Goal: Task Accomplishment & Management: Manage account settings

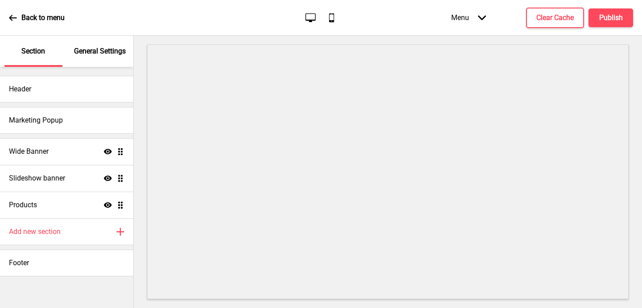
click at [104, 52] on p "General Settings" at bounding box center [100, 51] width 52 height 10
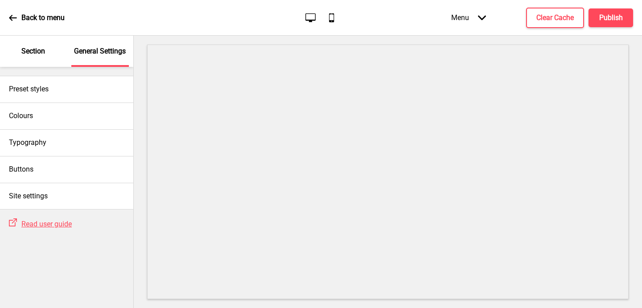
click at [40, 58] on div "Section" at bounding box center [33, 51] width 58 height 31
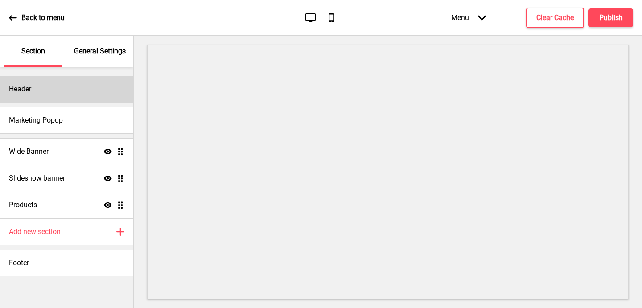
click at [50, 93] on div "Header" at bounding box center [66, 89] width 133 height 27
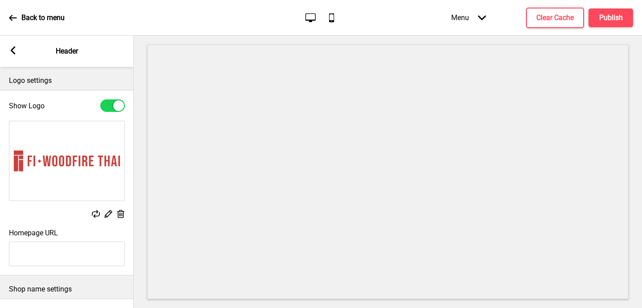
click at [121, 214] on icon at bounding box center [121, 214] width 8 height 8
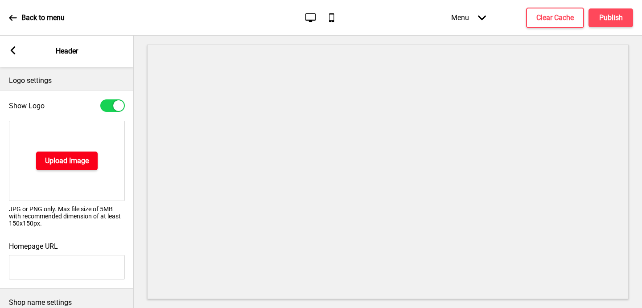
click at [65, 160] on h4 "Upload Image" at bounding box center [67, 161] width 44 height 10
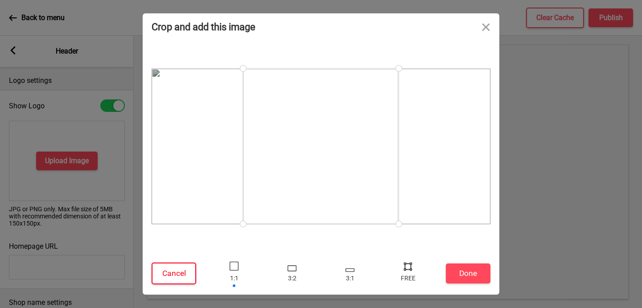
click at [174, 263] on button "Cancel" at bounding box center [174, 274] width 45 height 22
click at [468, 277] on button "Done" at bounding box center [468, 273] width 45 height 20
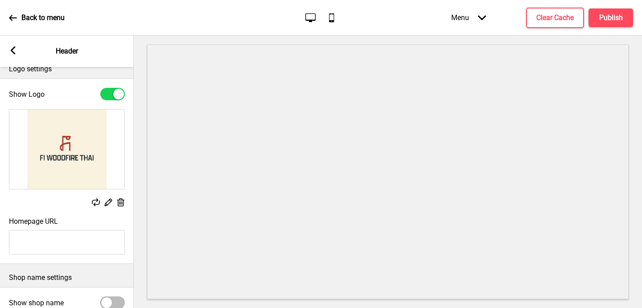
scroll to position [8, 0]
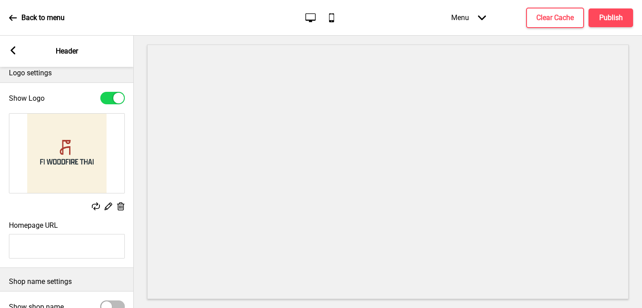
click at [117, 205] on rect at bounding box center [120, 206] width 9 height 9
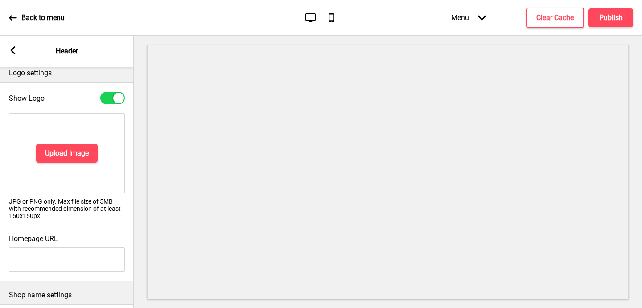
click at [62, 142] on div "Upload Image" at bounding box center [67, 153] width 116 height 80
click at [62, 150] on h4 "Upload Image" at bounding box center [67, 153] width 44 height 10
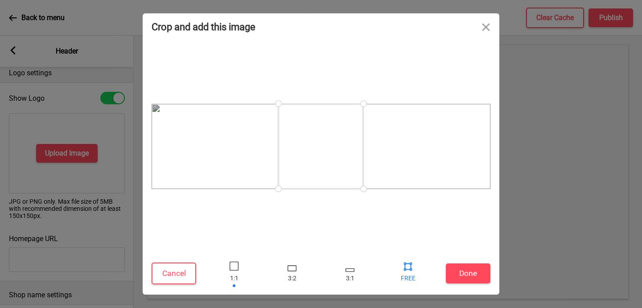
click at [410, 265] on div at bounding box center [407, 265] width 13 height 13
click at [349, 273] on div at bounding box center [349, 273] width 27 height 29
drag, startPoint x: 278, startPoint y: 171, endPoint x: 108, endPoint y: 216, distance: 175.7
click at [108, 216] on div "Crop and add this image Cancel Done Drop a file here Drag & drop files here or …" at bounding box center [321, 154] width 642 height 308
click at [406, 263] on div at bounding box center [407, 265] width 13 height 13
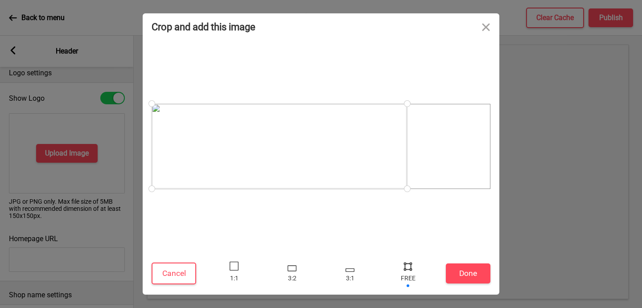
drag, startPoint x: 235, startPoint y: 114, endPoint x: 109, endPoint y: 103, distance: 127.1
click at [109, 103] on div "Crop and add this image Cancel Done Drop a file here Drag & drop files here or …" at bounding box center [321, 154] width 642 height 308
drag, startPoint x: 406, startPoint y: 104, endPoint x: 539, endPoint y: 101, distance: 132.8
click at [539, 101] on div "Crop and add this image Cancel Done Drop a file here Drag & drop files here or …" at bounding box center [321, 154] width 642 height 308
click at [481, 270] on button "Done" at bounding box center [468, 273] width 45 height 20
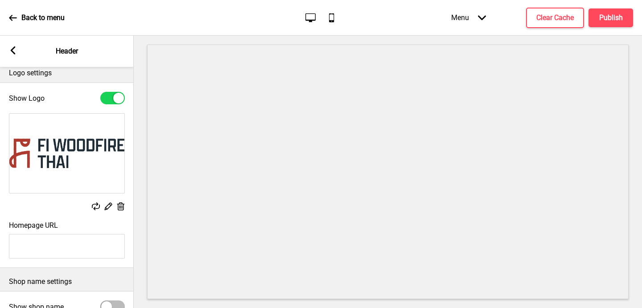
click at [107, 204] on rect at bounding box center [107, 205] width 9 height 9
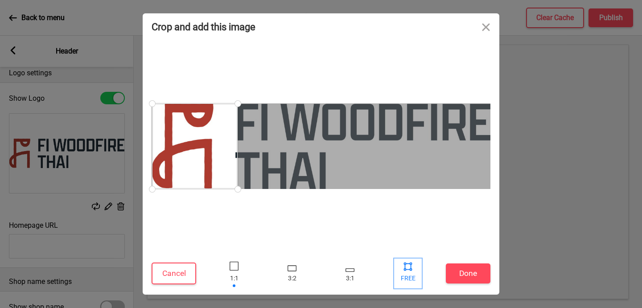
click at [404, 266] on div at bounding box center [407, 265] width 13 height 13
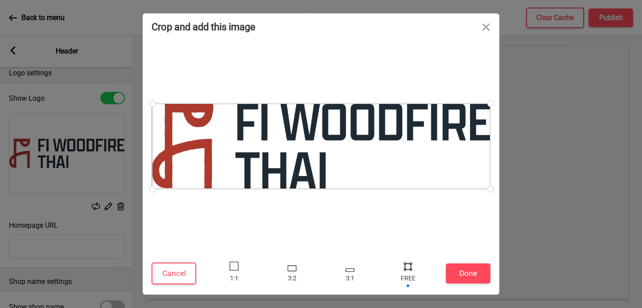
drag, startPoint x: 236, startPoint y: 190, endPoint x: 526, endPoint y: 197, distance: 290.2
click at [526, 197] on div "Crop and add this image Cancel Done Drop a file here Drag & drop files here or …" at bounding box center [321, 154] width 642 height 308
drag, startPoint x: 153, startPoint y: 192, endPoint x: 137, endPoint y: 192, distance: 16.5
click at [137, 192] on div "Crop and add this image Cancel Done Drop a file here Drag & drop files here or …" at bounding box center [321, 154] width 642 height 308
drag, startPoint x: 490, startPoint y: 102, endPoint x: 515, endPoint y: 98, distance: 24.8
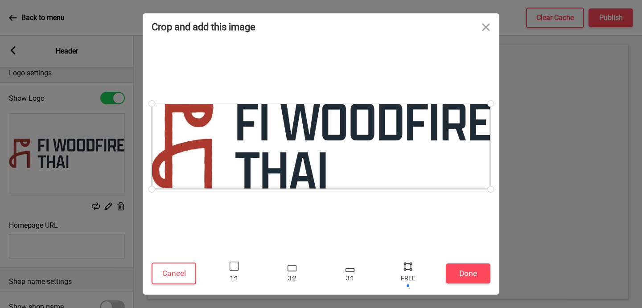
click at [515, 98] on div "Crop and add this image Cancel Done Drop a file here Drag & drop files here or …" at bounding box center [321, 154] width 642 height 308
click at [481, 271] on button "Done" at bounding box center [468, 273] width 45 height 20
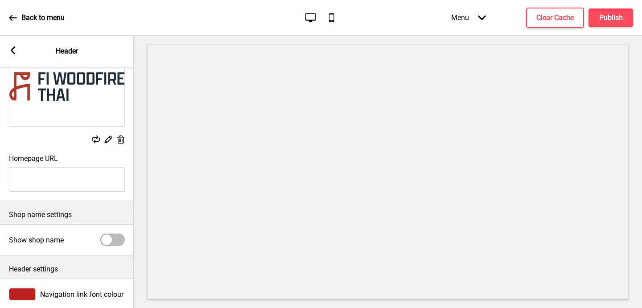
scroll to position [81, 0]
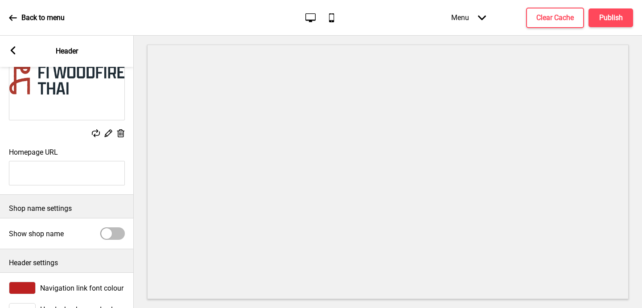
click at [66, 167] on input "Homepage URL" at bounding box center [67, 173] width 116 height 25
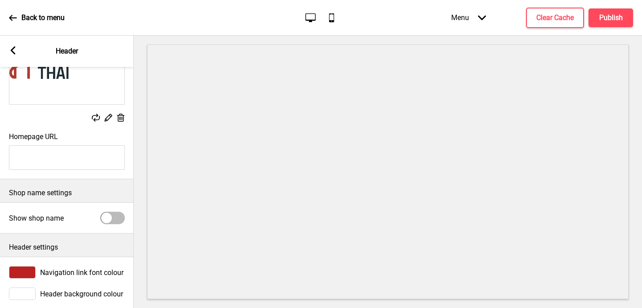
scroll to position [107, 0]
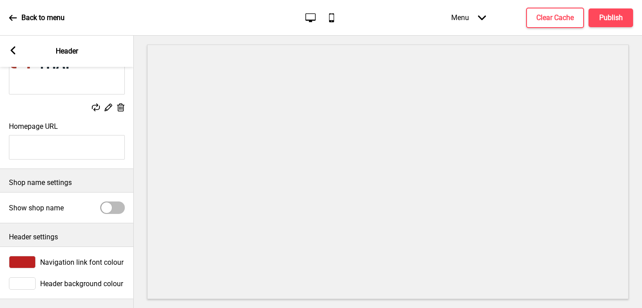
click at [121, 205] on div at bounding box center [112, 207] width 25 height 12
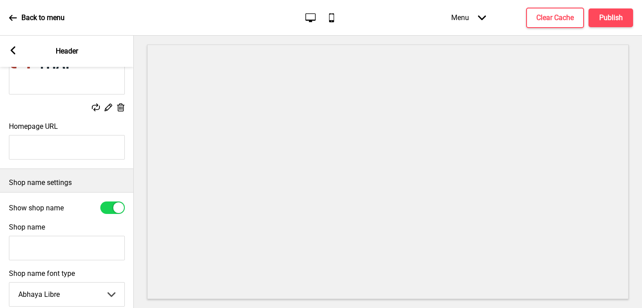
click at [113, 205] on div at bounding box center [112, 207] width 25 height 12
checkbox input "false"
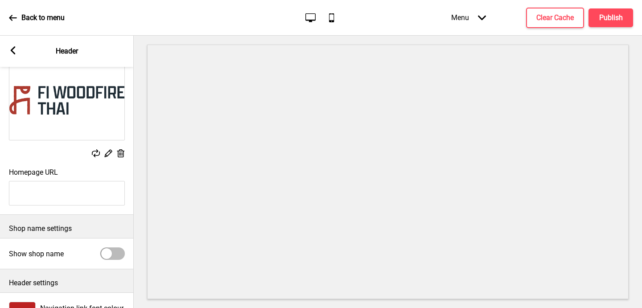
scroll to position [0, 0]
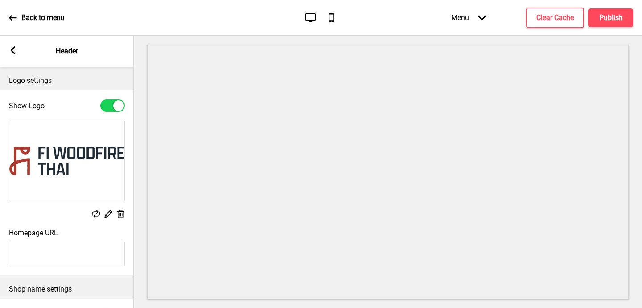
click at [113, 101] on div at bounding box center [112, 105] width 25 height 12
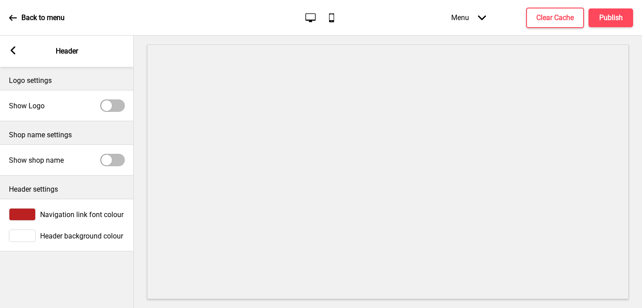
click at [113, 101] on div at bounding box center [112, 105] width 25 height 12
checkbox input "true"
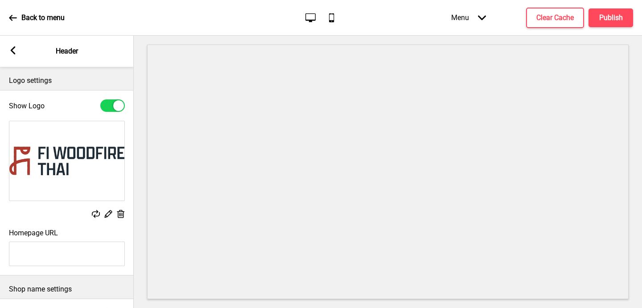
click at [120, 213] on rect at bounding box center [120, 213] width 9 height 9
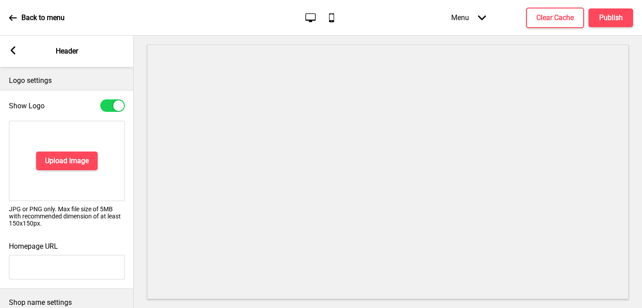
click at [72, 171] on div "Upload Image" at bounding box center [67, 161] width 116 height 80
click at [74, 159] on h4 "Upload Image" at bounding box center [67, 161] width 44 height 10
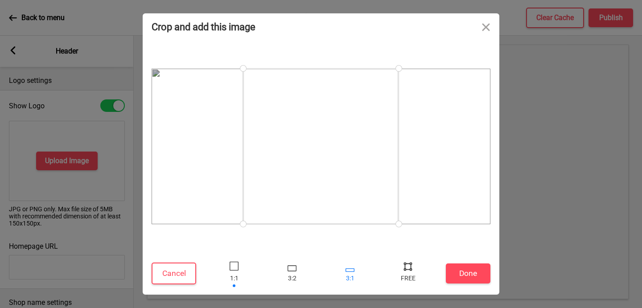
click at [344, 279] on div at bounding box center [349, 273] width 27 height 29
click at [408, 264] on div at bounding box center [407, 265] width 13 height 13
drag, startPoint x: 243, startPoint y: 153, endPoint x: 83, endPoint y: 271, distance: 198.9
click at [83, 271] on div "Crop and add this image Cancel Done Drop a file here Drag & drop files here or …" at bounding box center [321, 154] width 642 height 308
click at [458, 272] on button "Done" at bounding box center [468, 273] width 45 height 20
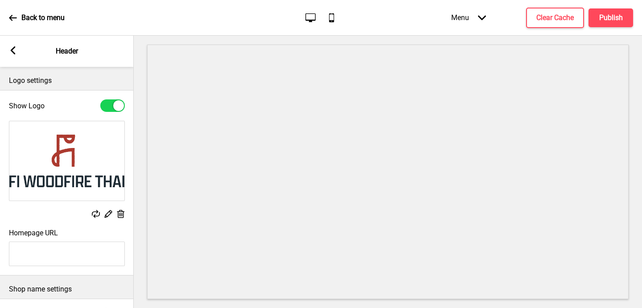
click at [12, 55] on div "Arrow left" at bounding box center [13, 51] width 8 height 10
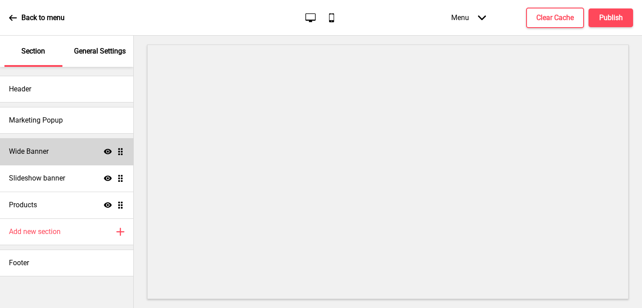
click at [63, 154] on div "Wide Banner Show Drag" at bounding box center [66, 151] width 133 height 27
select select "medium"
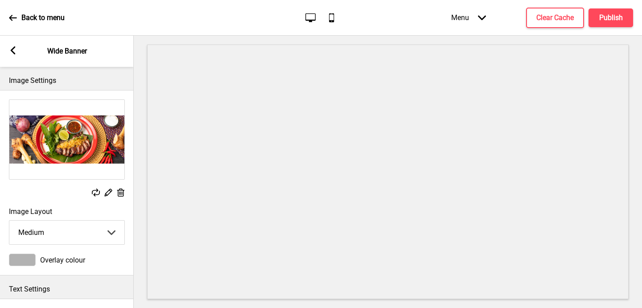
click at [118, 189] on rect at bounding box center [120, 192] width 9 height 9
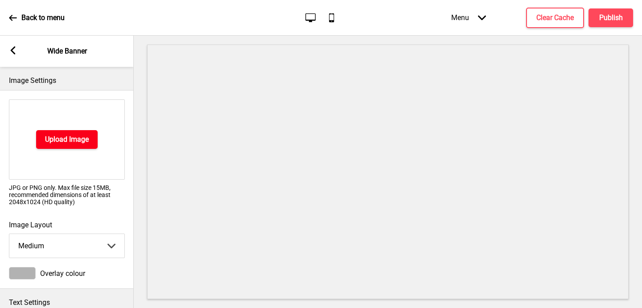
click at [63, 139] on h4 "Upload Image" at bounding box center [67, 140] width 44 height 10
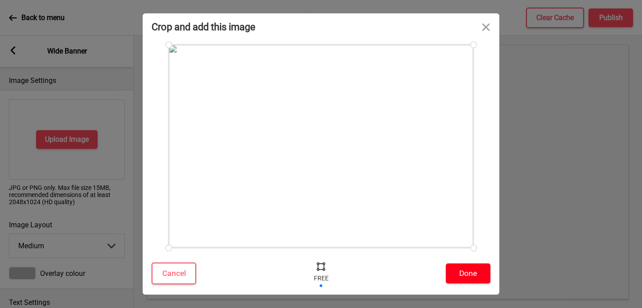
click at [458, 269] on button "Done" at bounding box center [468, 273] width 45 height 20
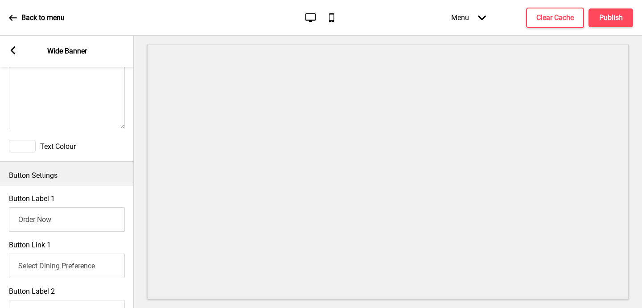
scroll to position [499, 0]
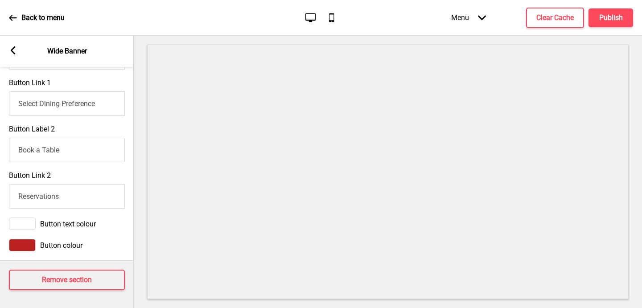
click at [11, 52] on rect at bounding box center [13, 50] width 8 height 8
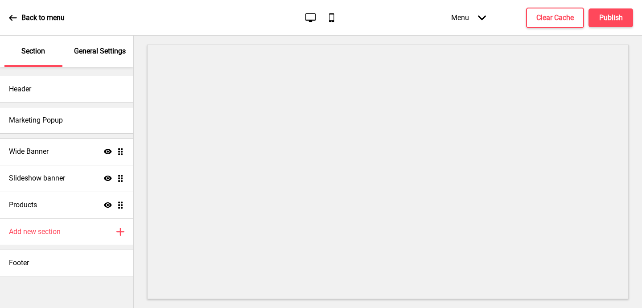
click at [85, 54] on p "General Settings" at bounding box center [100, 51] width 52 height 10
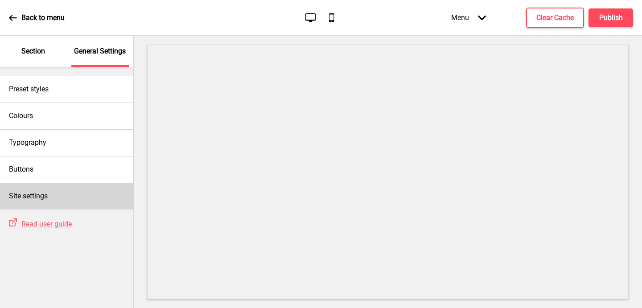
click at [89, 196] on div "Site settings" at bounding box center [66, 196] width 133 height 27
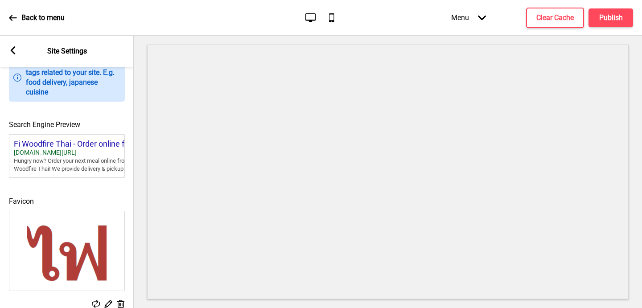
scroll to position [392, 0]
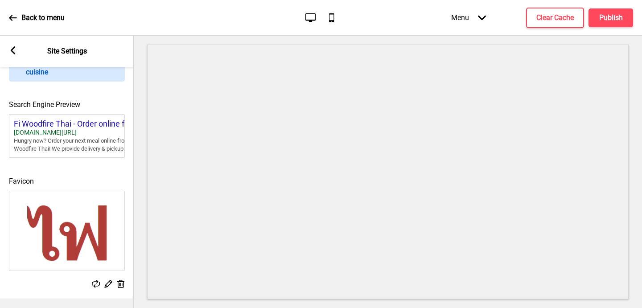
click at [121, 283] on icon at bounding box center [121, 284] width 8 height 8
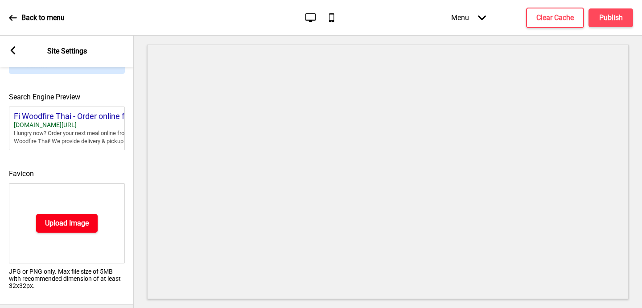
click at [49, 228] on h4 "Upload Image" at bounding box center [67, 223] width 44 height 10
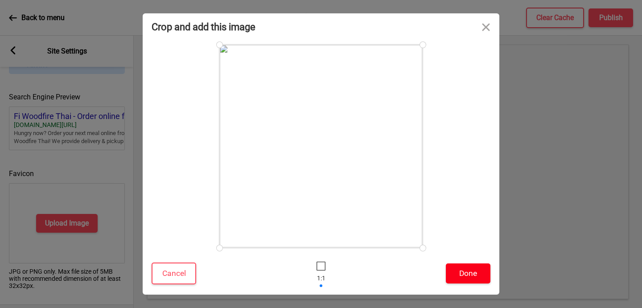
click at [470, 271] on button "Done" at bounding box center [468, 273] width 45 height 20
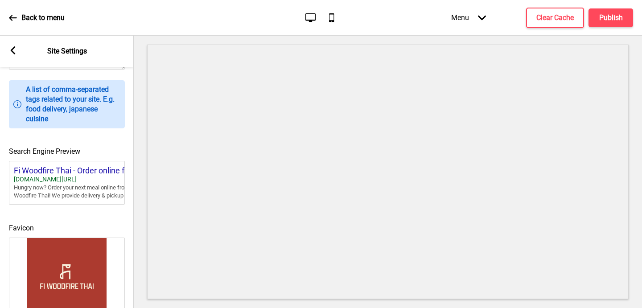
scroll to position [0, 0]
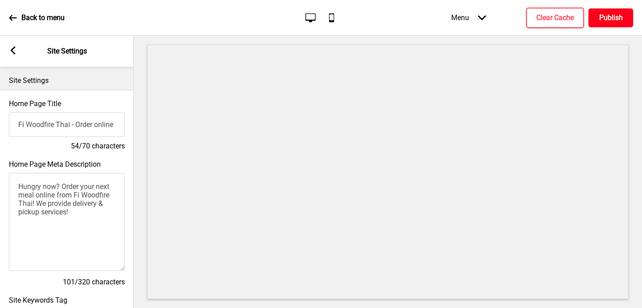
click at [589, 16] on button "Publish" at bounding box center [610, 17] width 45 height 19
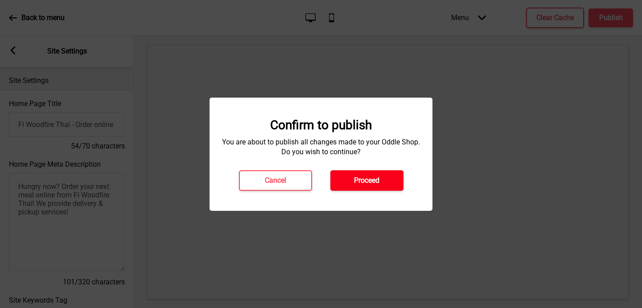
click at [365, 179] on h4 "Proceed" at bounding box center [366, 181] width 25 height 10
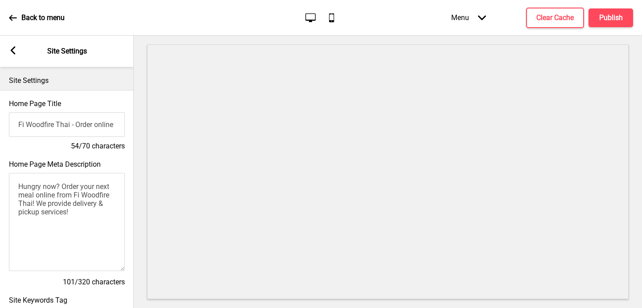
click at [19, 25] on div "Back to menu" at bounding box center [37, 18] width 56 height 24
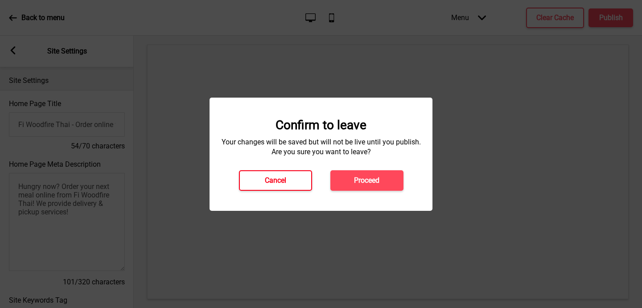
click at [300, 187] on button "Cancel" at bounding box center [275, 180] width 73 height 21
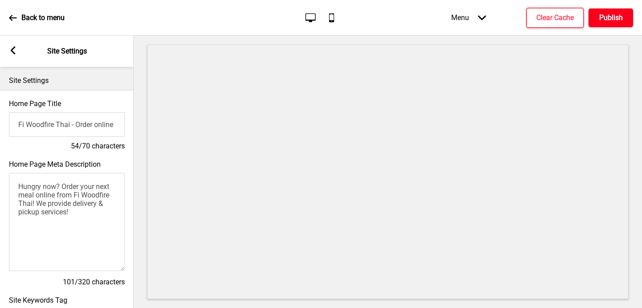
click at [623, 18] on button "Publish" at bounding box center [610, 17] width 45 height 19
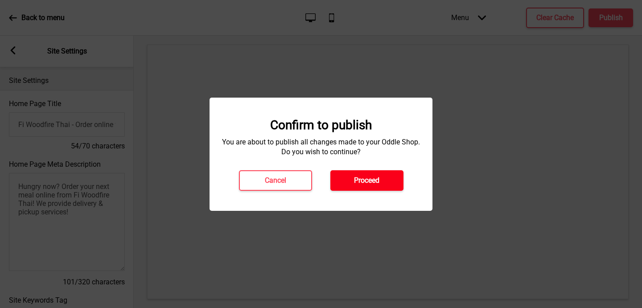
click at [392, 177] on button "Proceed" at bounding box center [366, 180] width 73 height 21
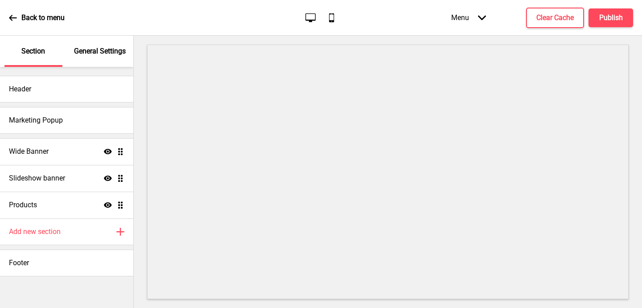
click at [95, 59] on div "General Settings" at bounding box center [100, 51] width 58 height 31
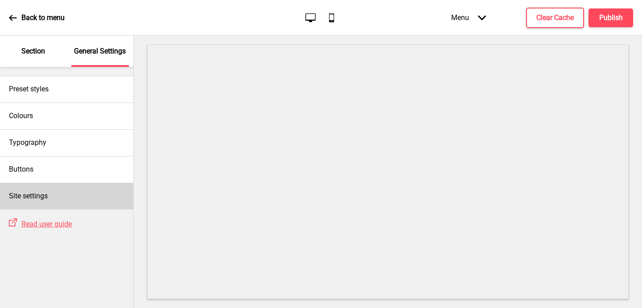
click at [98, 193] on div "Site settings" at bounding box center [66, 196] width 133 height 27
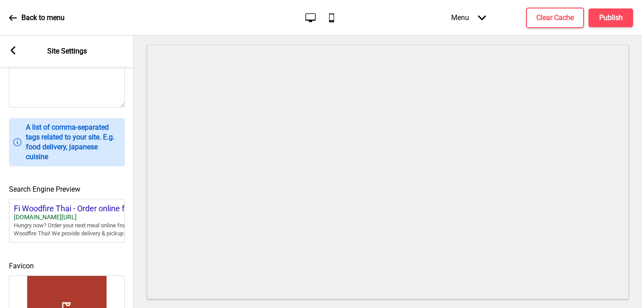
scroll to position [392, 0]
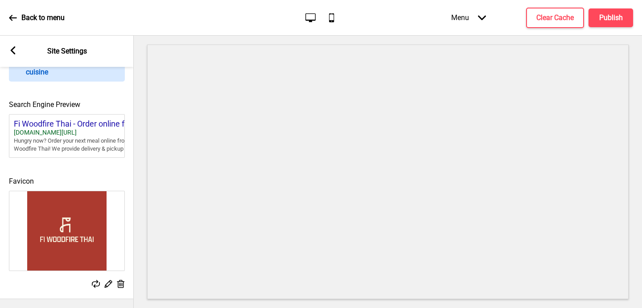
click at [17, 51] on div "Arrow left Site Settings" at bounding box center [67, 51] width 134 height 31
click at [14, 51] on rect at bounding box center [13, 50] width 8 height 8
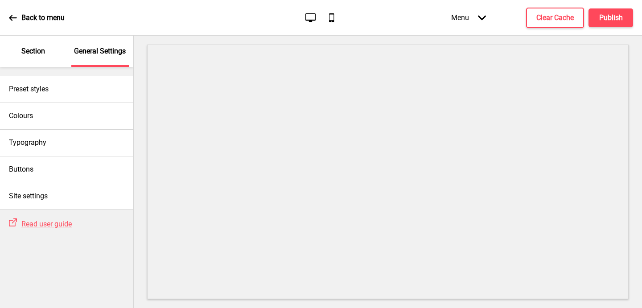
click at [22, 47] on p "Section" at bounding box center [33, 51] width 24 height 10
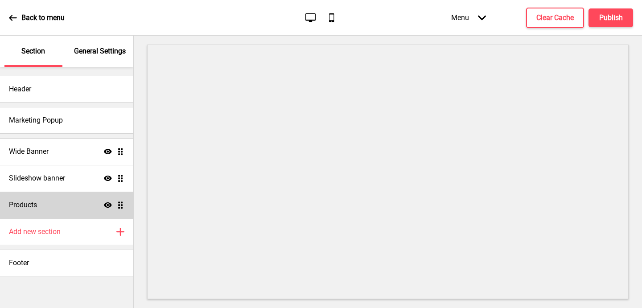
click at [71, 211] on div "Products Show Drag" at bounding box center [66, 205] width 133 height 27
select select "list"
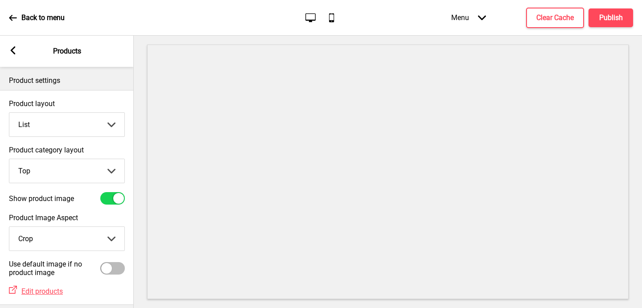
scroll to position [44, 0]
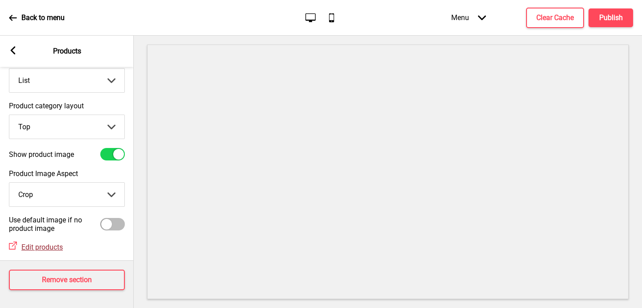
click at [34, 246] on span "Edit products" at bounding box center [41, 247] width 41 height 8
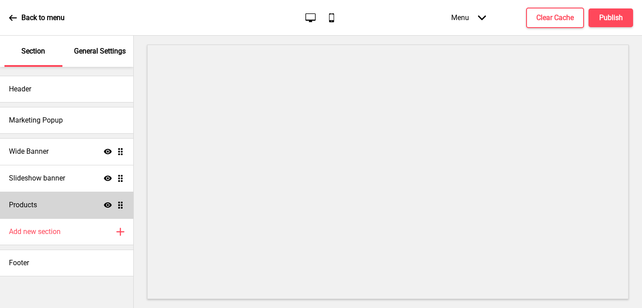
click at [54, 202] on div "Products Show Drag" at bounding box center [66, 205] width 133 height 27
select select "list"
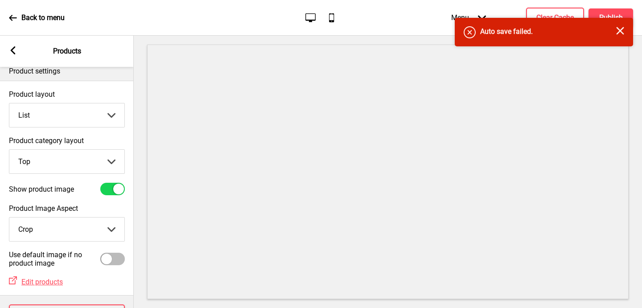
scroll to position [44, 0]
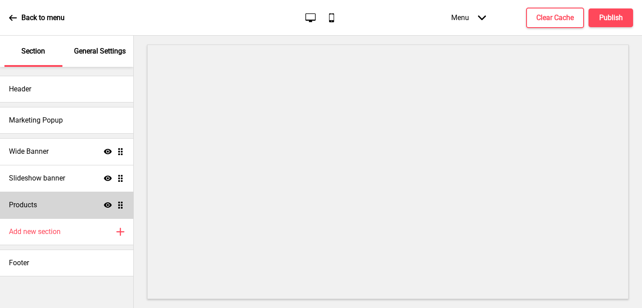
click at [59, 200] on div "Products Show Drag" at bounding box center [66, 205] width 133 height 27
select select "list"
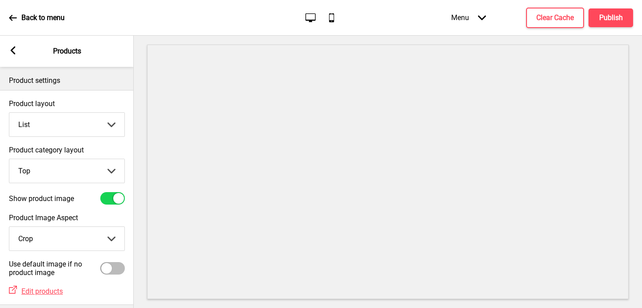
scroll to position [44, 0]
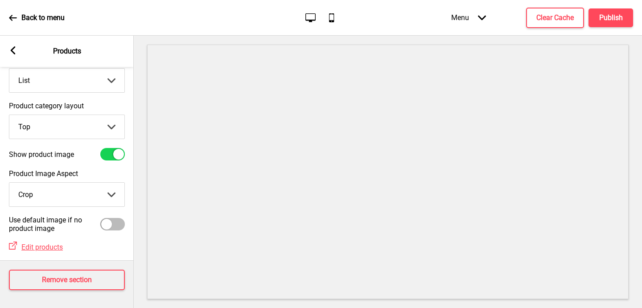
click at [11, 244] on icon "External Link" at bounding box center [13, 246] width 8 height 8
click at [40, 245] on span "Edit products" at bounding box center [41, 247] width 41 height 8
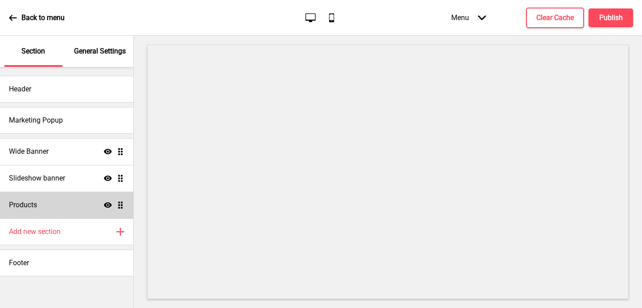
click at [80, 199] on div "Products Show Drag" at bounding box center [66, 205] width 133 height 27
select select "list"
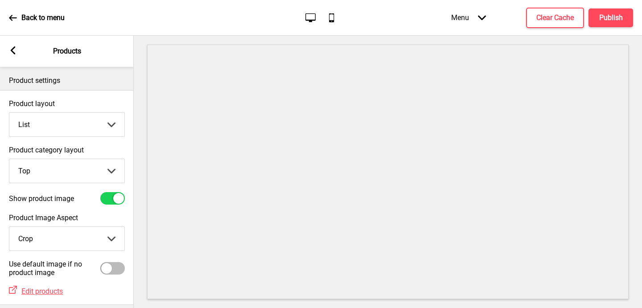
click at [115, 203] on div at bounding box center [112, 198] width 25 height 12
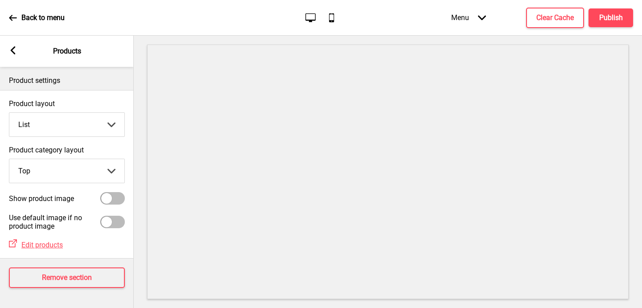
click at [115, 199] on div at bounding box center [112, 198] width 25 height 12
checkbox input "true"
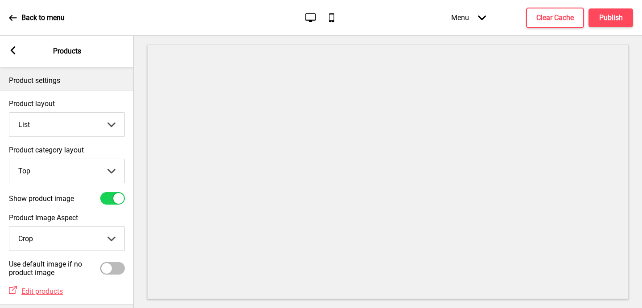
click at [9, 53] on rect at bounding box center [13, 50] width 8 height 8
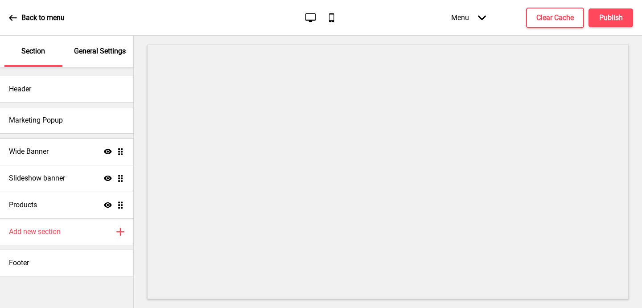
click at [13, 19] on icon at bounding box center [13, 18] width 8 height 8
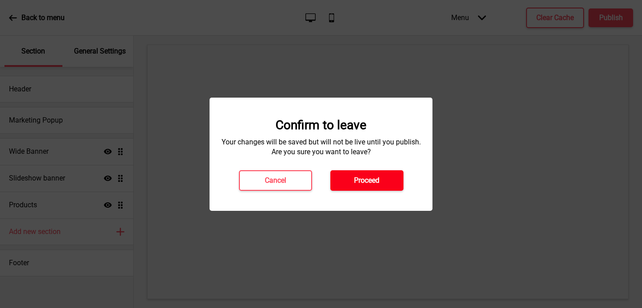
click at [376, 183] on h4 "Proceed" at bounding box center [366, 181] width 25 height 10
